Goal: Task Accomplishment & Management: Use online tool/utility

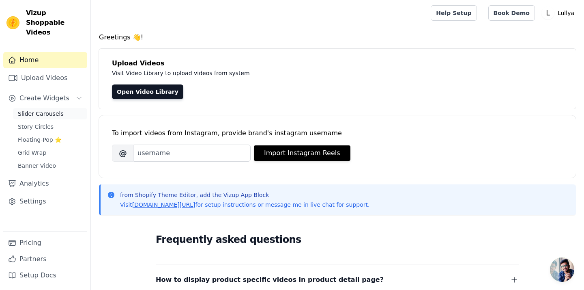
click at [26, 110] on span "Slider Carousels" at bounding box center [41, 114] width 46 height 8
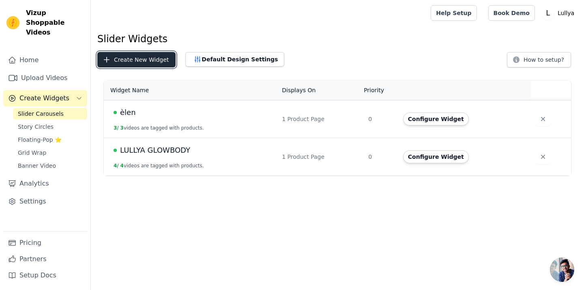
click at [161, 60] on button "Create New Widget" at bounding box center [136, 59] width 78 height 15
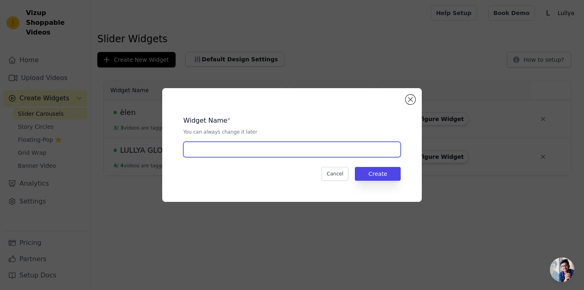
click at [264, 143] on input "text" at bounding box center [291, 149] width 217 height 15
type input "blacckess diva"
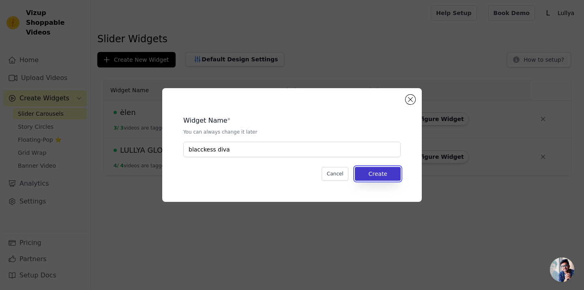
click at [378, 176] on button "Create" at bounding box center [378, 174] width 46 height 14
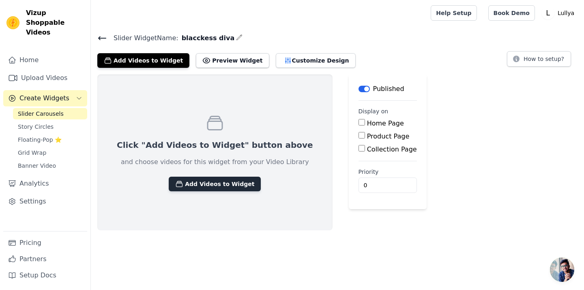
click at [219, 184] on button "Add Videos to Widget" at bounding box center [215, 183] width 92 height 15
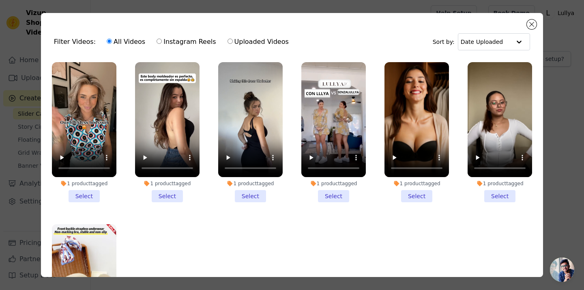
click at [246, 42] on label "Uploaded Videos" at bounding box center [258, 42] width 62 height 11
click at [233, 42] on input "Uploaded Videos" at bounding box center [230, 41] width 5 height 5
radio input "true"
click at [530, 27] on button "Close modal" at bounding box center [532, 24] width 10 height 10
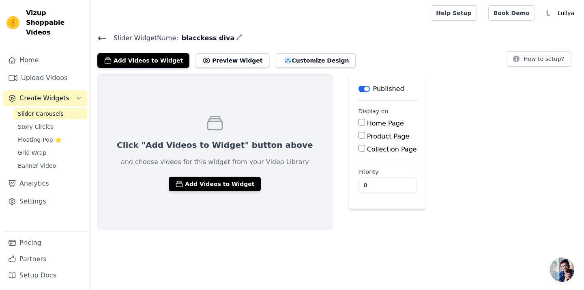
click at [359, 139] on div "Product Page" at bounding box center [388, 136] width 58 height 10
click at [359, 135] on input "Product Page" at bounding box center [362, 135] width 6 height 6
checkbox input "true"
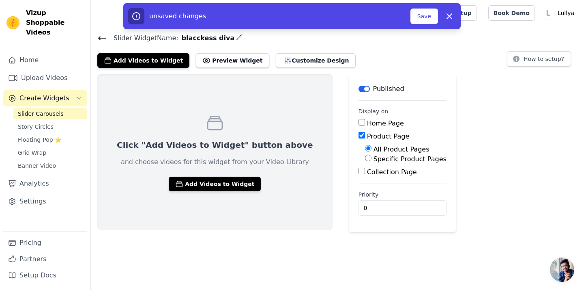
click at [359, 172] on input "Collection Page" at bounding box center [362, 170] width 6 height 6
checkbox input "true"
click at [365, 193] on input "Specific Collection Pages" at bounding box center [368, 193] width 6 height 6
radio input "true"
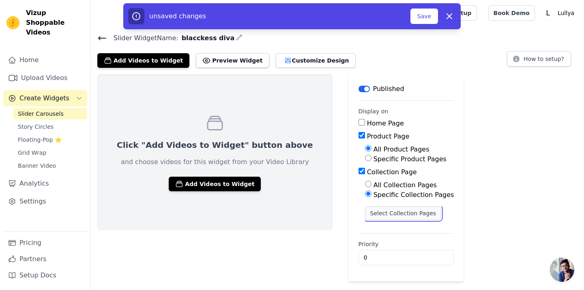
click at [365, 216] on button "Select Collection Pages" at bounding box center [403, 213] width 77 height 14
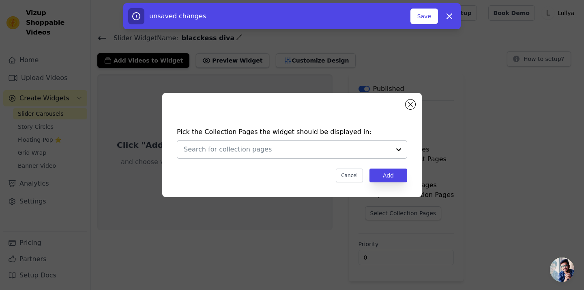
click at [360, 153] on input "text" at bounding box center [287, 149] width 207 height 10
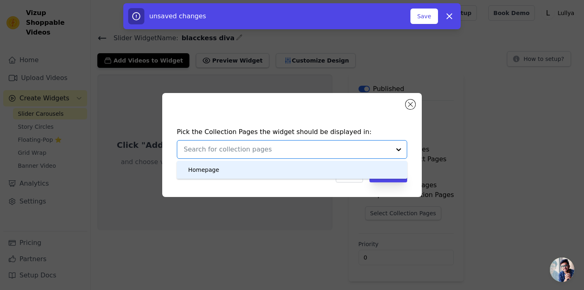
click at [347, 157] on div at bounding box center [287, 149] width 207 height 18
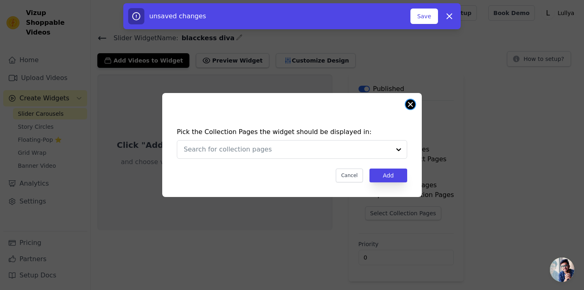
click at [411, 101] on button "Close modal" at bounding box center [411, 104] width 10 height 10
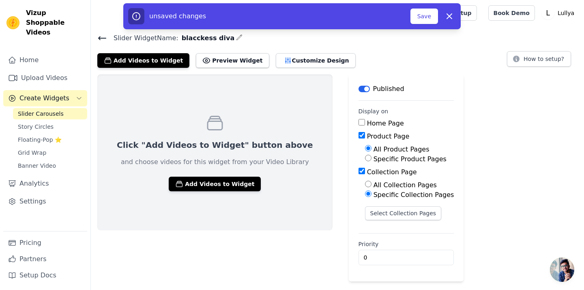
click at [365, 180] on input "All Collection Pages" at bounding box center [368, 183] width 6 height 6
radio input "true"
click at [374, 196] on label "Specific Collection Pages" at bounding box center [414, 195] width 81 height 8
click at [365, 196] on input "Specific Collection Pages" at bounding box center [368, 193] width 6 height 6
radio input "true"
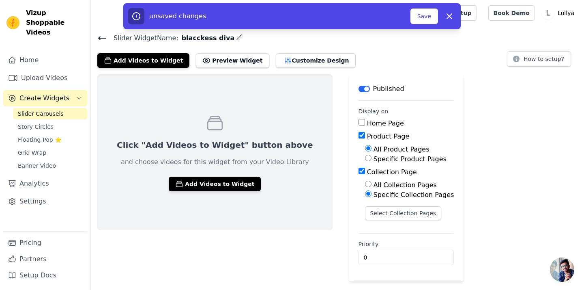
click at [374, 159] on label "Specific Product Pages" at bounding box center [410, 159] width 73 height 8
click at [365, 159] on input "Specific Product Pages" at bounding box center [368, 158] width 6 height 6
radio input "true"
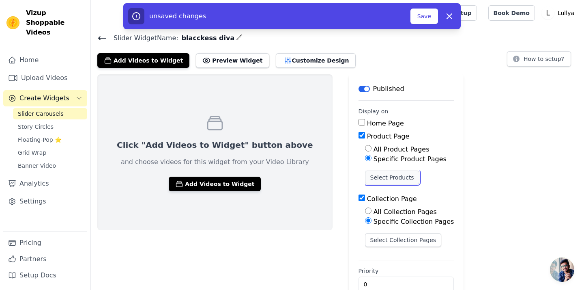
click at [365, 175] on button "Select Products" at bounding box center [392, 177] width 54 height 14
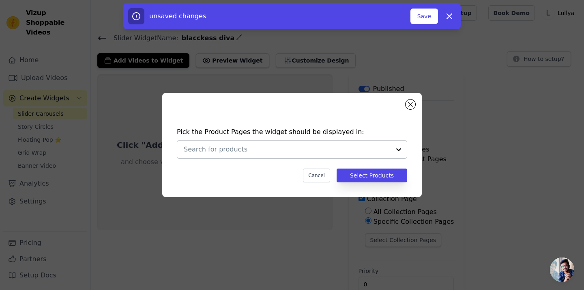
click at [346, 152] on input "text" at bounding box center [287, 149] width 207 height 10
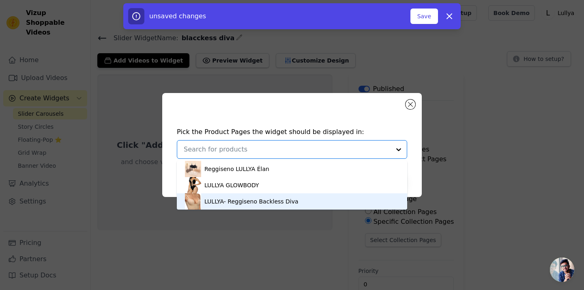
click at [257, 206] on div "LULLYA- Reggiseno Backless Diva" at bounding box center [292, 201] width 214 height 16
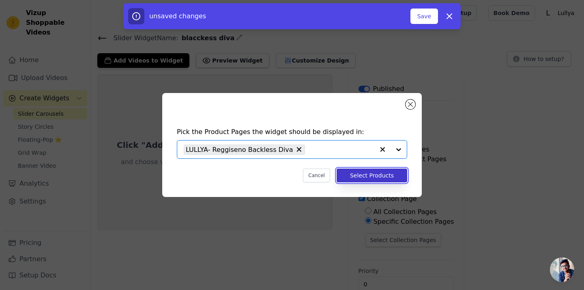
click at [379, 177] on button "Select Products" at bounding box center [372, 175] width 71 height 14
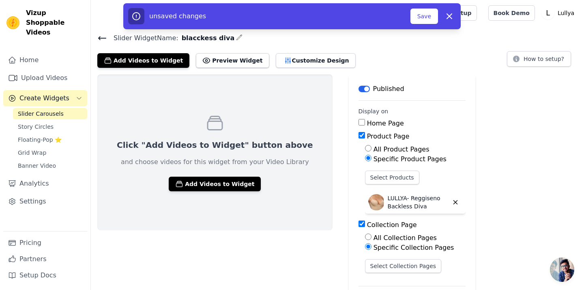
click at [359, 223] on input "Collection Page" at bounding box center [362, 223] width 6 height 6
checkbox input "false"
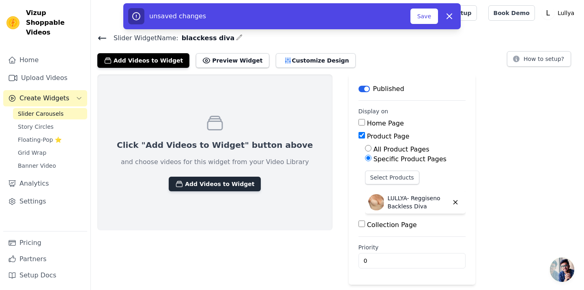
click at [232, 186] on button "Add Videos to Widget" at bounding box center [215, 183] width 92 height 15
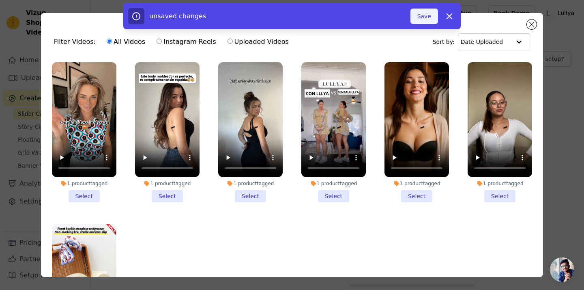
click at [431, 13] on button "Save" at bounding box center [424, 16] width 28 height 15
click at [421, 18] on button "Save" at bounding box center [424, 16] width 28 height 15
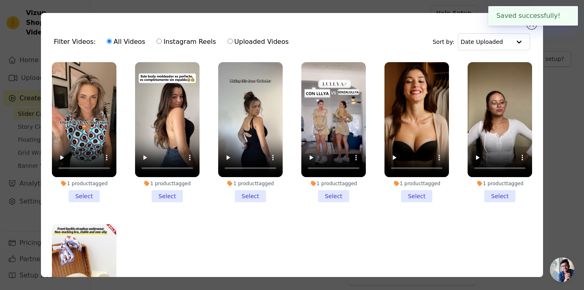
click at [449, 17] on div "Filter Videos: All Videos Instagram Reels Uploaded Videos Sort by: Date Uploade…" at bounding box center [292, 145] width 502 height 264
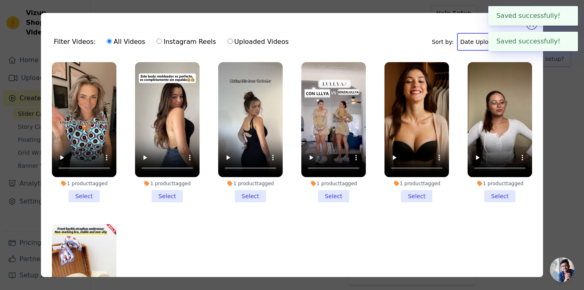
click at [466, 43] on input "text" at bounding box center [485, 42] width 50 height 16
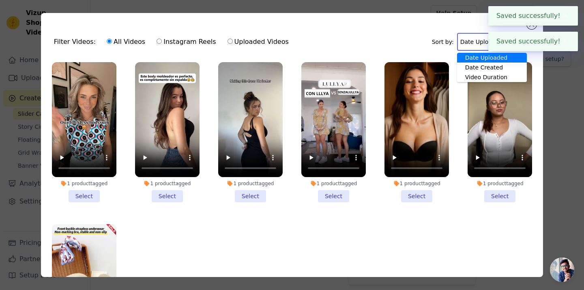
click at [341, 50] on div "Filter Videos: All Videos Instagram Reels Uploaded Videos Sort by: Date Uploade…" at bounding box center [291, 42] width 489 height 32
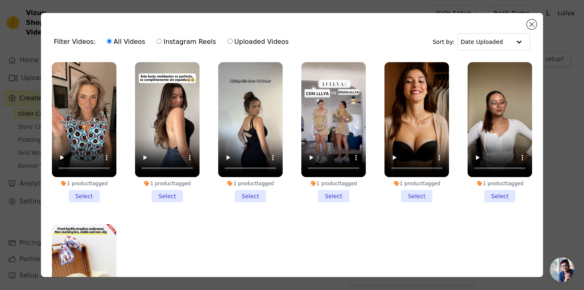
click at [248, 41] on label "Uploaded Videos" at bounding box center [258, 42] width 62 height 11
click at [233, 41] on input "Uploaded Videos" at bounding box center [230, 41] width 5 height 5
radio input "true"
click at [119, 45] on label "All Videos" at bounding box center [125, 42] width 39 height 11
click at [112, 44] on input "All Videos" at bounding box center [109, 41] width 5 height 5
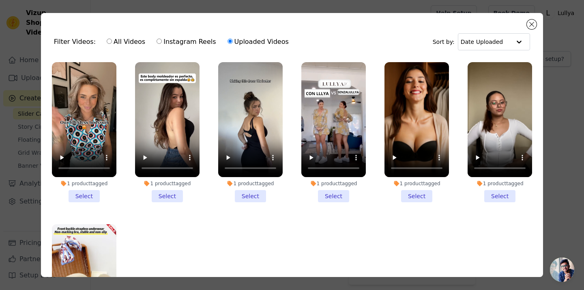
radio input "true"
click at [534, 26] on button "Close modal" at bounding box center [532, 24] width 10 height 10
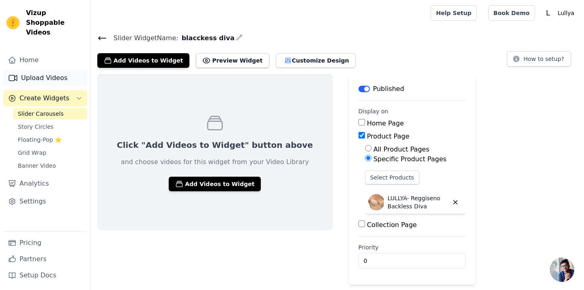
click at [54, 72] on link "Upload Videos" at bounding box center [45, 78] width 84 height 16
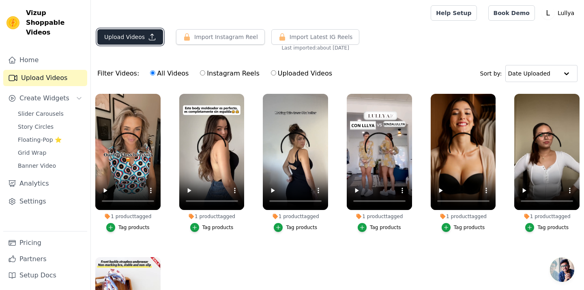
click at [126, 39] on button "Upload Videos" at bounding box center [130, 36] width 66 height 15
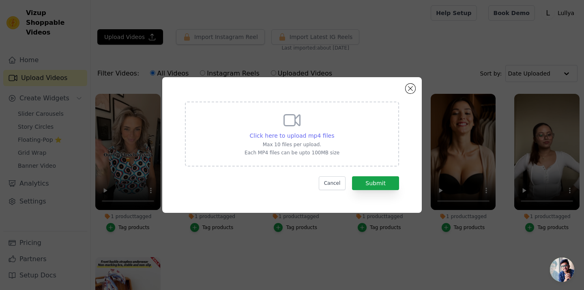
click at [297, 135] on span "Click here to upload mp4 files" at bounding box center [292, 135] width 85 height 6
click at [334, 131] on input "Click here to upload mp4 files Max 10 files per upload. Each MP4 files can be u…" at bounding box center [334, 131] width 0 height 0
type input "C:\fakepath\FitCharm™___Home_of_the_SecretPlunge_Bra (1).mp4"
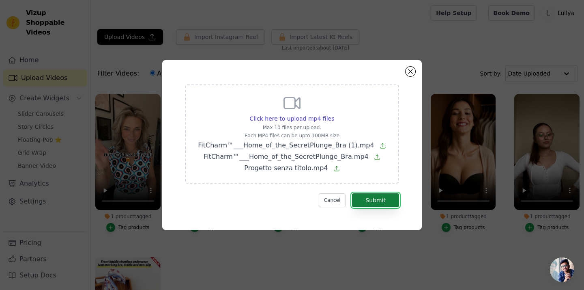
click at [391, 201] on button "Submit" at bounding box center [375, 200] width 47 height 14
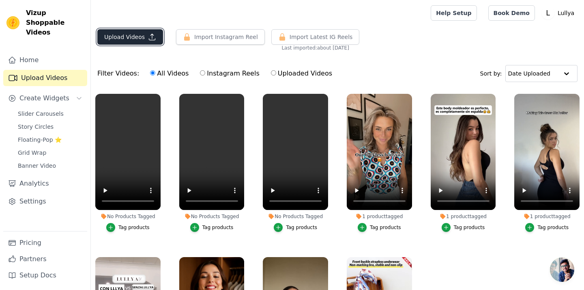
click at [116, 38] on button "Upload Videos" at bounding box center [130, 36] width 66 height 15
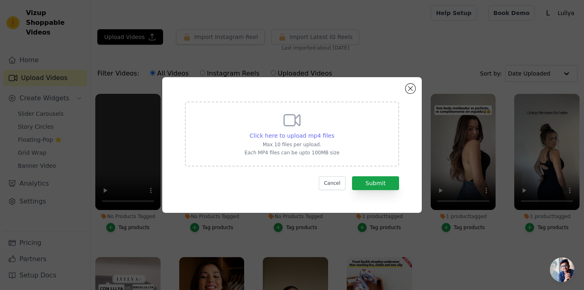
click at [286, 135] on span "Click here to upload mp4 files" at bounding box center [292, 135] width 85 height 6
click at [334, 131] on input "Click here to upload mp4 files Max 10 files per upload. Each MP4 files can be u…" at bounding box center [334, 131] width 0 height 0
type input "C:\fakepath\FitCharm™___Home_of_the_SecretPlunge_Bra (3).mp4"
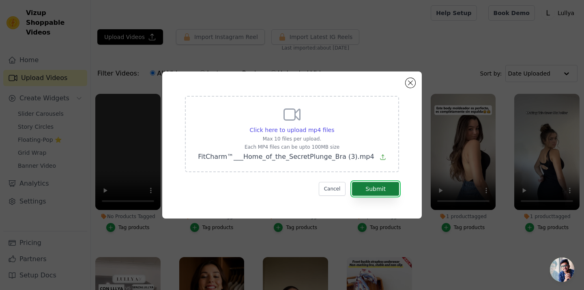
click at [388, 185] on button "Submit" at bounding box center [375, 189] width 47 height 14
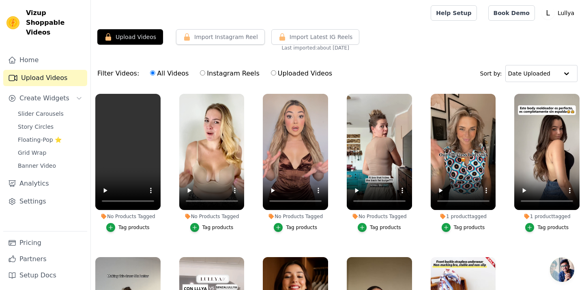
click at [380, 227] on div "Tag products" at bounding box center [385, 227] width 31 height 6
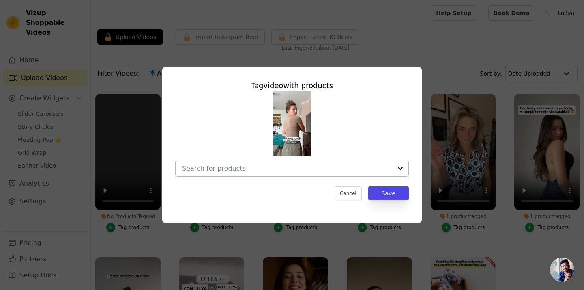
click at [356, 174] on div at bounding box center [287, 168] width 210 height 16
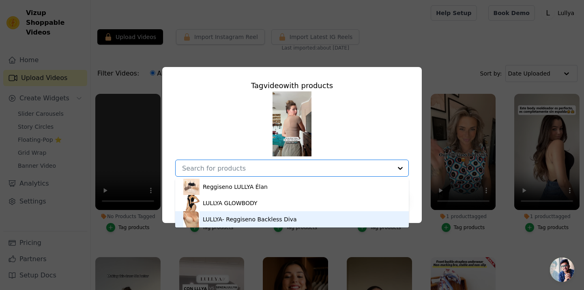
click at [245, 219] on div "LULLYA- Reggiseno Backless Diva" at bounding box center [250, 219] width 94 height 8
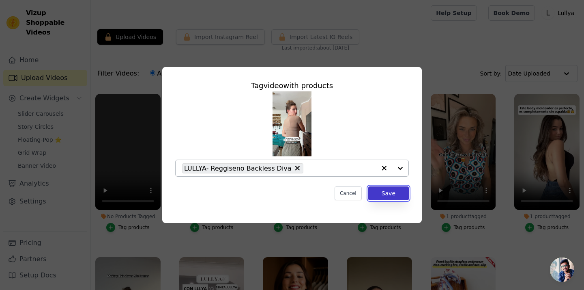
click at [388, 196] on button "Save" at bounding box center [388, 193] width 41 height 14
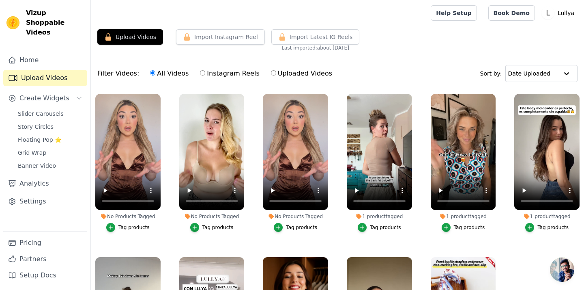
click at [216, 228] on div "Tag products" at bounding box center [217, 227] width 31 height 6
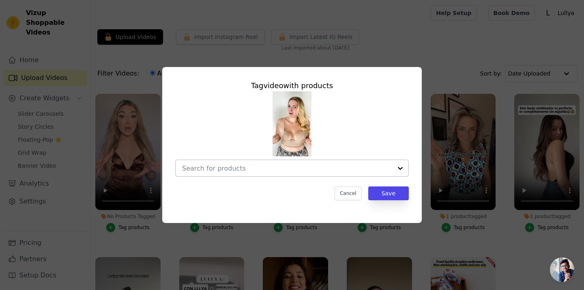
click at [321, 169] on input "No Products Tagged Tag video with products Cancel Save Tag products" at bounding box center [287, 168] width 210 height 8
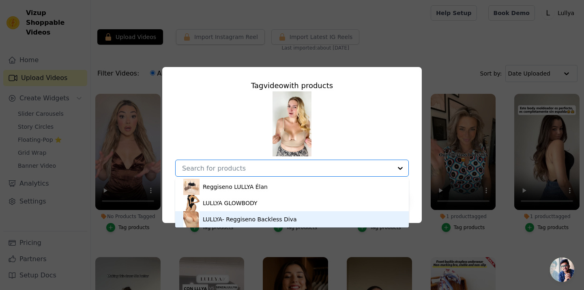
click at [282, 219] on div "LULLYA- Reggiseno Backless Diva" at bounding box center [250, 219] width 94 height 8
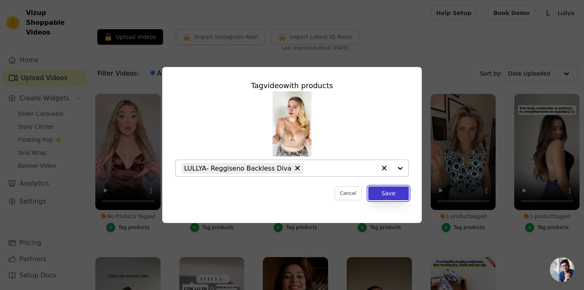
click at [391, 191] on button "Save" at bounding box center [388, 193] width 41 height 14
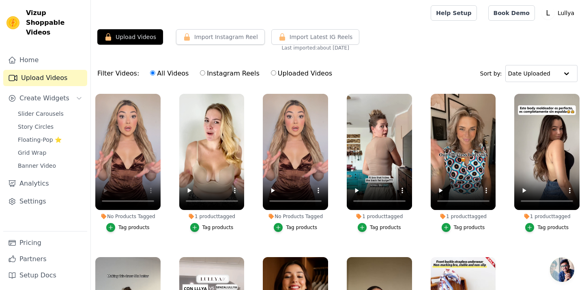
click at [131, 227] on div "Tag products" at bounding box center [133, 227] width 31 height 6
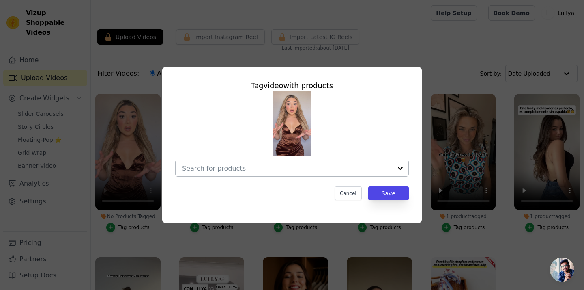
click at [300, 173] on div at bounding box center [287, 168] width 210 height 16
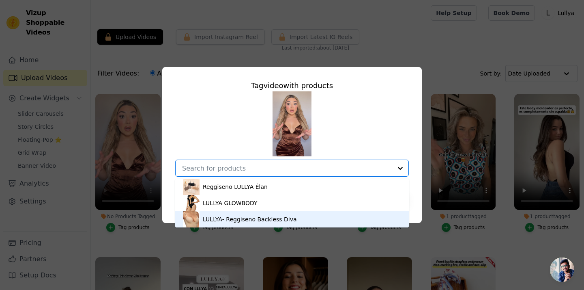
click at [271, 222] on div "LULLYA- Reggiseno Backless Diva" at bounding box center [250, 219] width 94 height 8
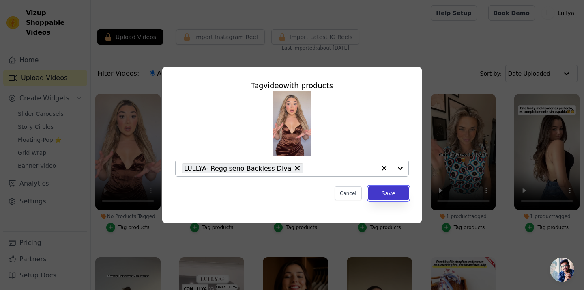
click at [393, 190] on button "Save" at bounding box center [388, 193] width 41 height 14
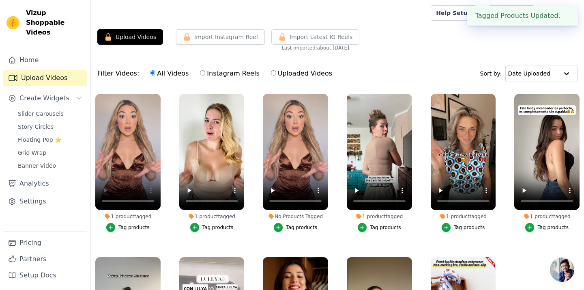
click at [291, 229] on div "Tag products" at bounding box center [301, 227] width 31 height 6
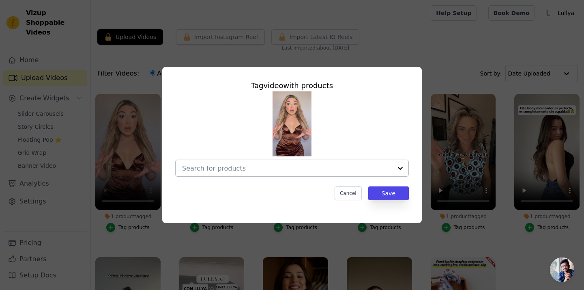
click at [324, 169] on input "No Products Tagged Tag video with products Cancel Save Tag products" at bounding box center [287, 168] width 210 height 8
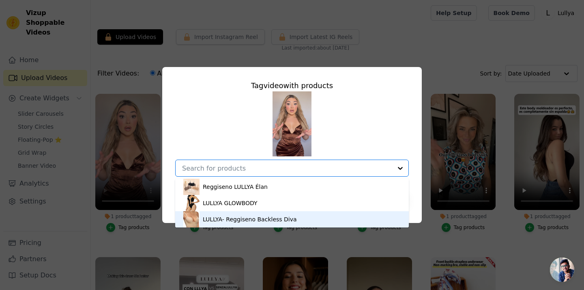
click at [296, 221] on div "LULLYA- Reggiseno Backless Diva" at bounding box center [291, 219] width 217 height 16
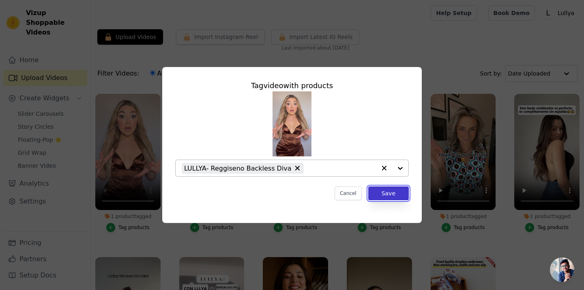
click at [393, 196] on button "Save" at bounding box center [388, 193] width 41 height 14
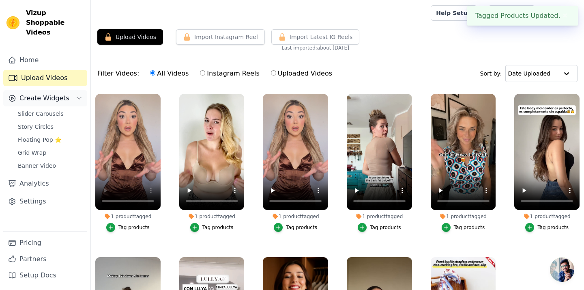
click at [49, 93] on span "Create Widgets" at bounding box center [44, 98] width 50 height 10
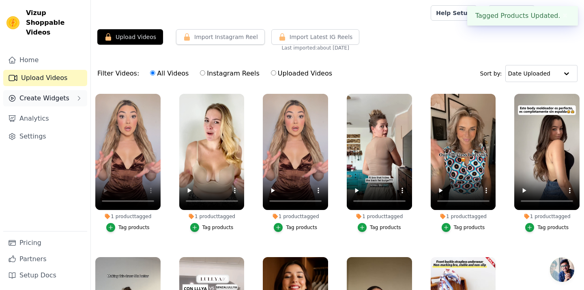
click at [45, 90] on button "Create Widgets" at bounding box center [45, 98] width 84 height 16
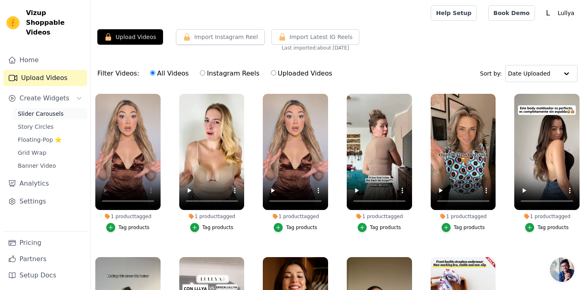
click at [43, 110] on span "Slider Carousels" at bounding box center [41, 114] width 46 height 8
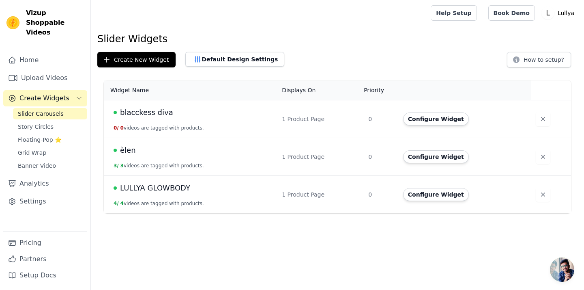
click at [159, 119] on td "blacckess diva 0 / 0 videos are tagged with products." at bounding box center [190, 119] width 173 height 38
click at [154, 112] on span "blacckess diva" at bounding box center [146, 112] width 53 height 11
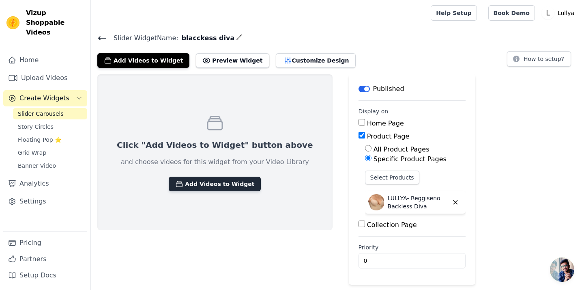
click at [210, 182] on button "Add Videos to Widget" at bounding box center [215, 183] width 92 height 15
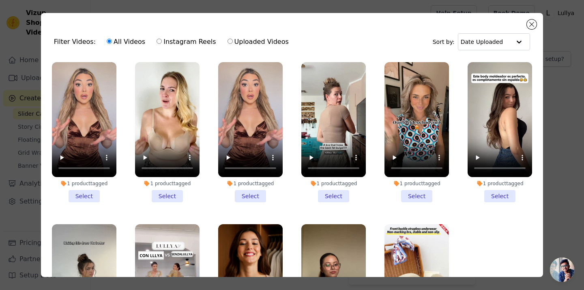
click at [330, 198] on li "1 product tagged Select" at bounding box center [333, 132] width 64 height 140
click at [0, 0] on input "1 product tagged Select" at bounding box center [0, 0] width 0 height 0
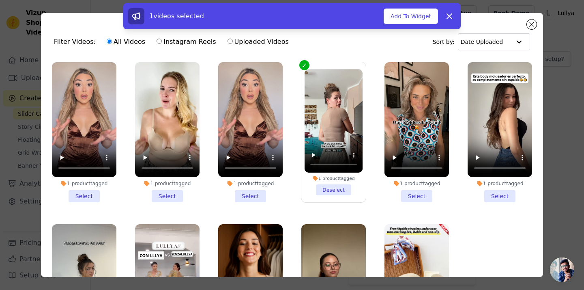
click at [245, 197] on li "1 product tagged Select" at bounding box center [250, 132] width 64 height 140
click at [0, 0] on input "1 product tagged Select" at bounding box center [0, 0] width 0 height 0
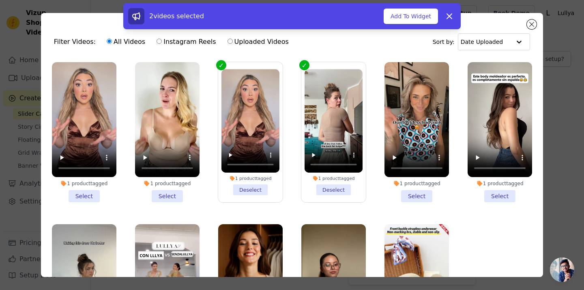
click at [176, 195] on li "1 product tagged Select" at bounding box center [167, 132] width 64 height 140
click at [0, 0] on input "1 product tagged Select" at bounding box center [0, 0] width 0 height 0
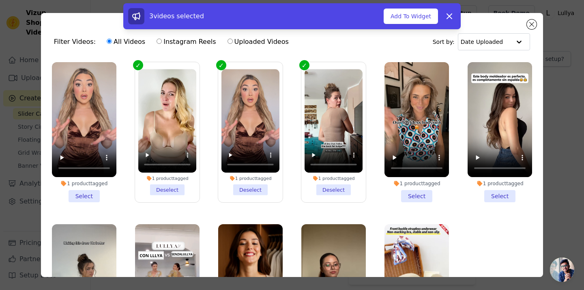
click at [96, 195] on li "1 product tagged Select" at bounding box center [84, 132] width 64 height 140
click at [0, 0] on input "1 product tagged Select" at bounding box center [0, 0] width 0 height 0
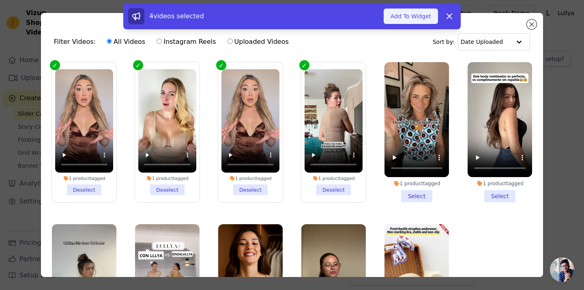
click at [423, 15] on button "Add To Widget" at bounding box center [411, 16] width 54 height 15
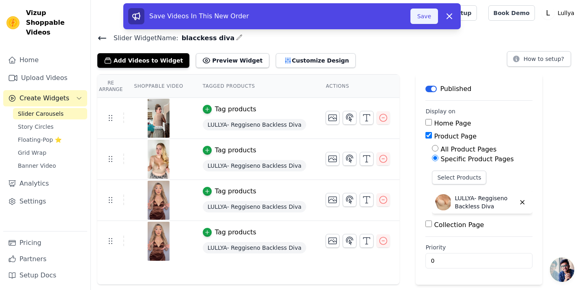
click at [423, 11] on button "Save" at bounding box center [424, 16] width 28 height 15
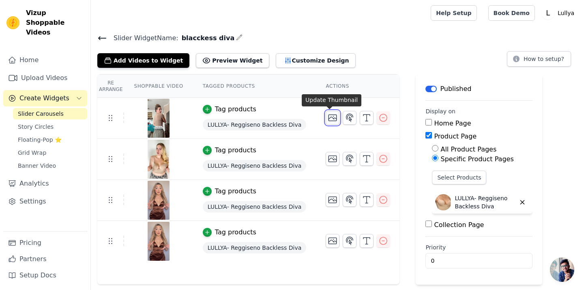
click at [331, 118] on icon "button" at bounding box center [333, 118] width 10 height 10
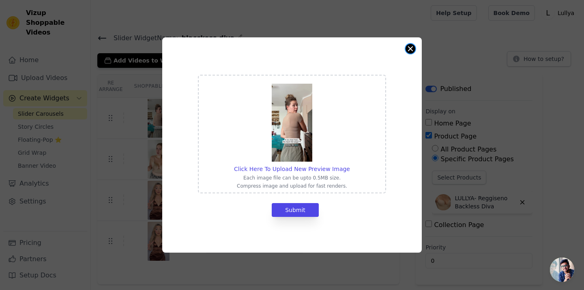
click at [410, 50] on button "Close modal" at bounding box center [411, 49] width 10 height 10
